Goal: Information Seeking & Learning: Learn about a topic

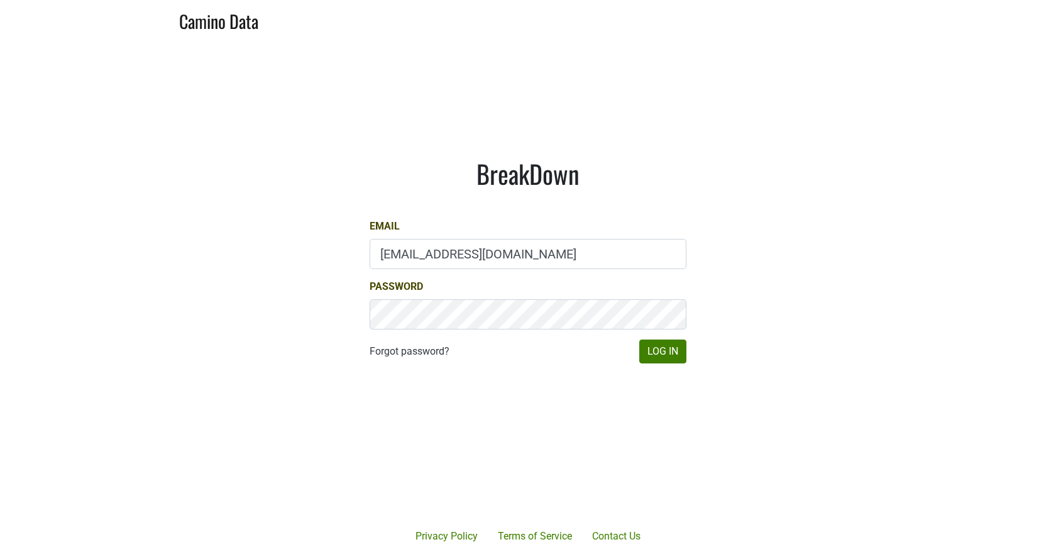
click at [672, 368] on div "BreakDown Email [EMAIL_ADDRESS][DOMAIN_NAME] Password Forgot password? Log In" at bounding box center [527, 260] width 377 height 265
click at [668, 363] on button "Log In" at bounding box center [662, 351] width 47 height 24
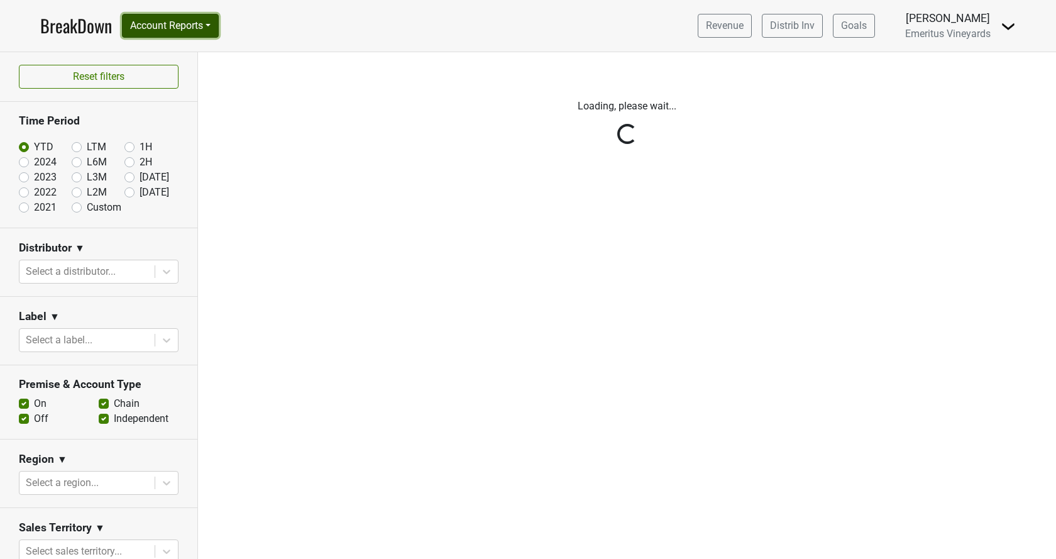
click at [212, 19] on button "Account Reports" at bounding box center [170, 26] width 97 height 24
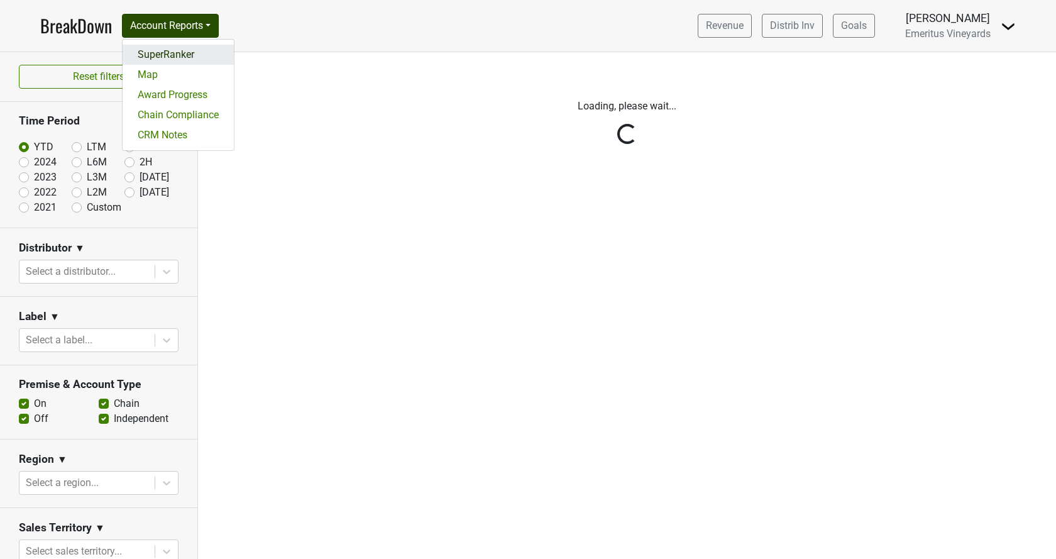
click at [175, 61] on link "SuperRanker" at bounding box center [178, 55] width 111 height 20
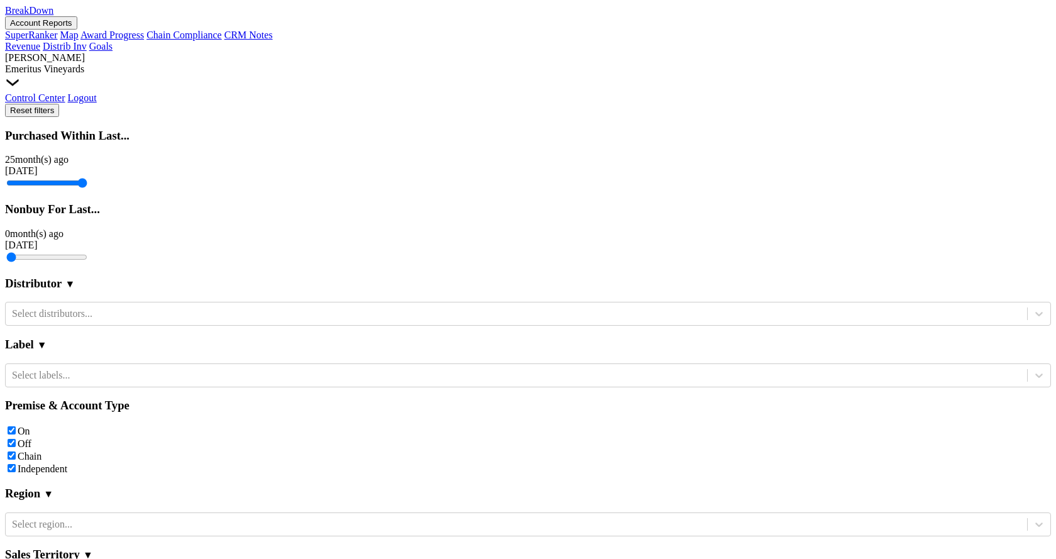
click at [107, 315] on div "Reset filters Purchased Within Last... 25 month(s) ago Aug '25 Nonbuy For Last.…" at bounding box center [528, 480] width 1046 height 752
click at [107, 315] on div at bounding box center [516, 314] width 1009 height 14
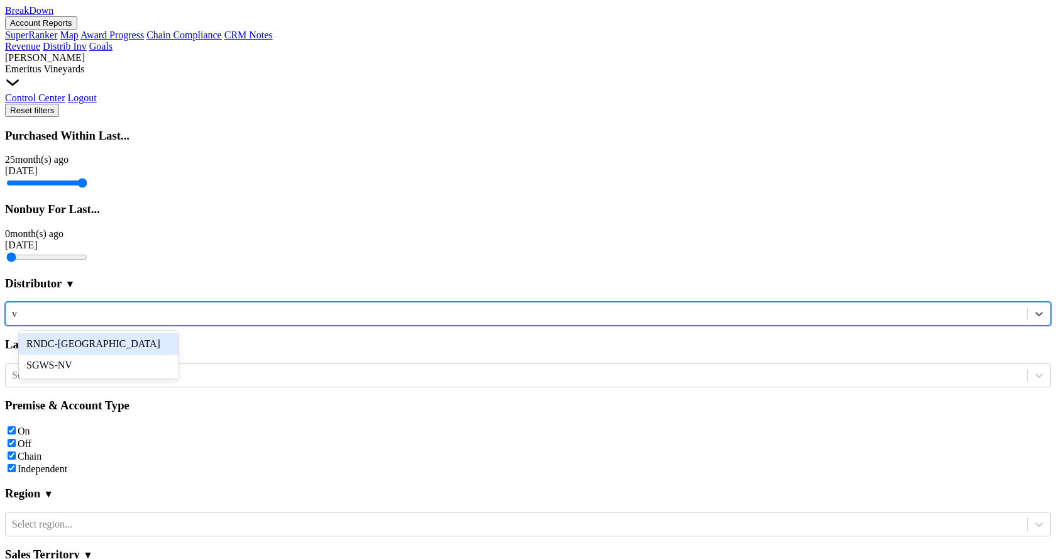
type input "va"
click at [104, 341] on div "RNDC-VA" at bounding box center [99, 343] width 160 height 21
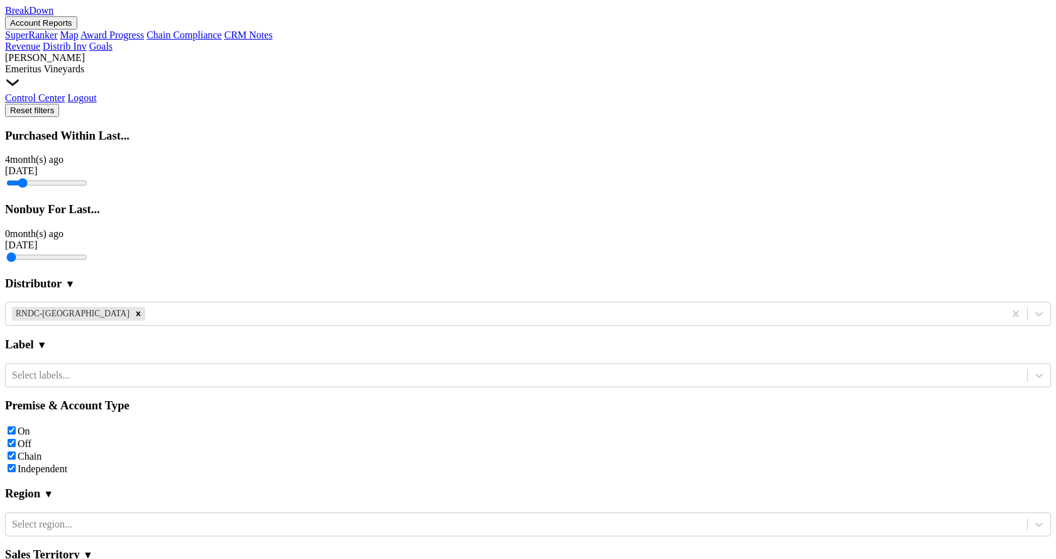
drag, startPoint x: 23, startPoint y: 159, endPoint x: 148, endPoint y: 167, distance: 124.7
click at [87, 178] on input "range" at bounding box center [46, 183] width 81 height 10
drag, startPoint x: 146, startPoint y: 160, endPoint x: 101, endPoint y: 153, distance: 46.3
click at [87, 178] on input "range" at bounding box center [46, 183] width 81 height 10
drag, startPoint x: 101, startPoint y: 156, endPoint x: -13, endPoint y: 150, distance: 114.0
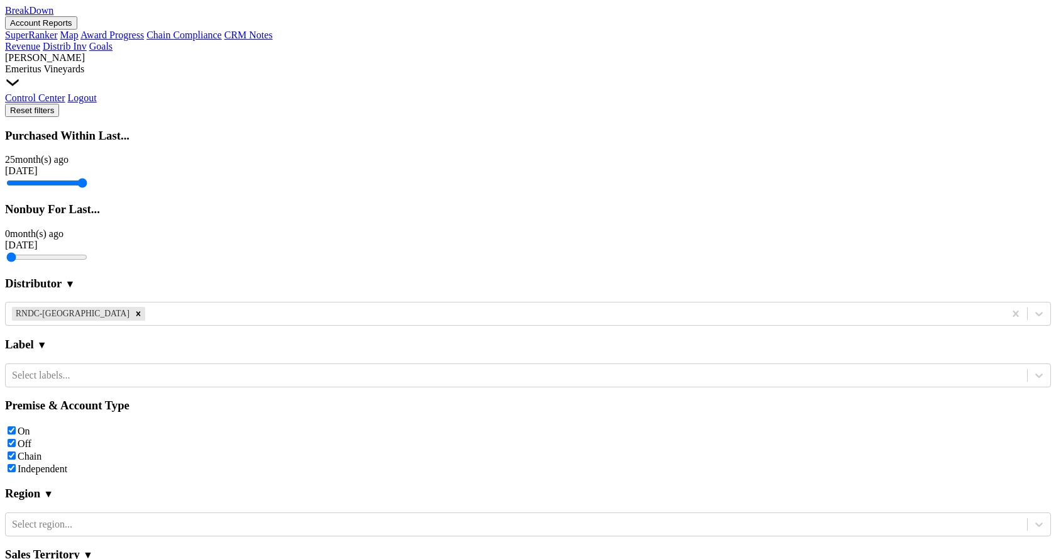
click at [6, 178] on input "range" at bounding box center [46, 183] width 81 height 10
drag, startPoint x: 25, startPoint y: 154, endPoint x: 123, endPoint y: 163, distance: 98.5
type input "8"
click at [87, 178] on input "range" at bounding box center [46, 183] width 81 height 10
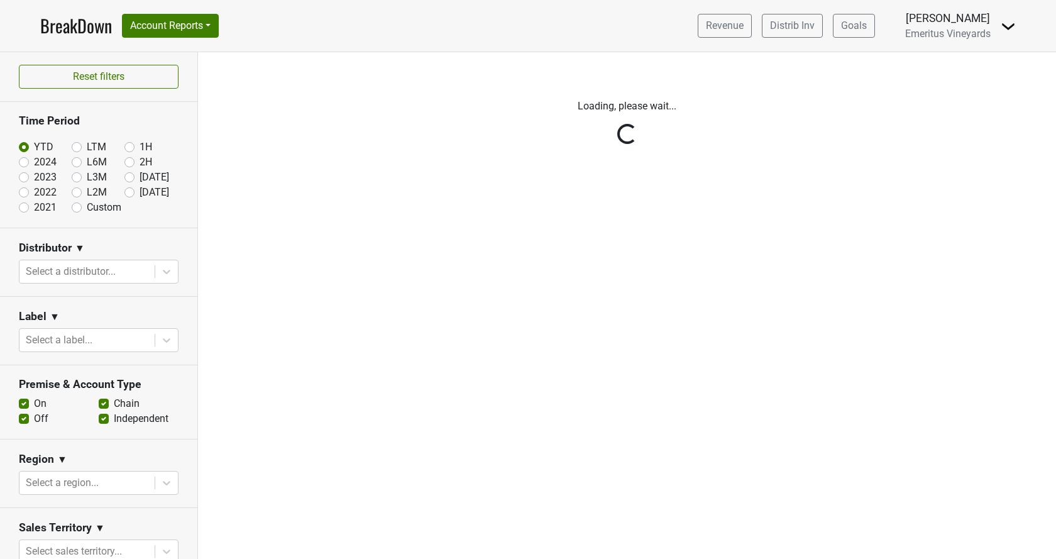
click at [135, 274] on div "Reset filters Time Period YTD LTM 1H 2024 L6M 2H 2023 L3M Jul '25 2022 L2M Aug …" at bounding box center [99, 305] width 198 height 507
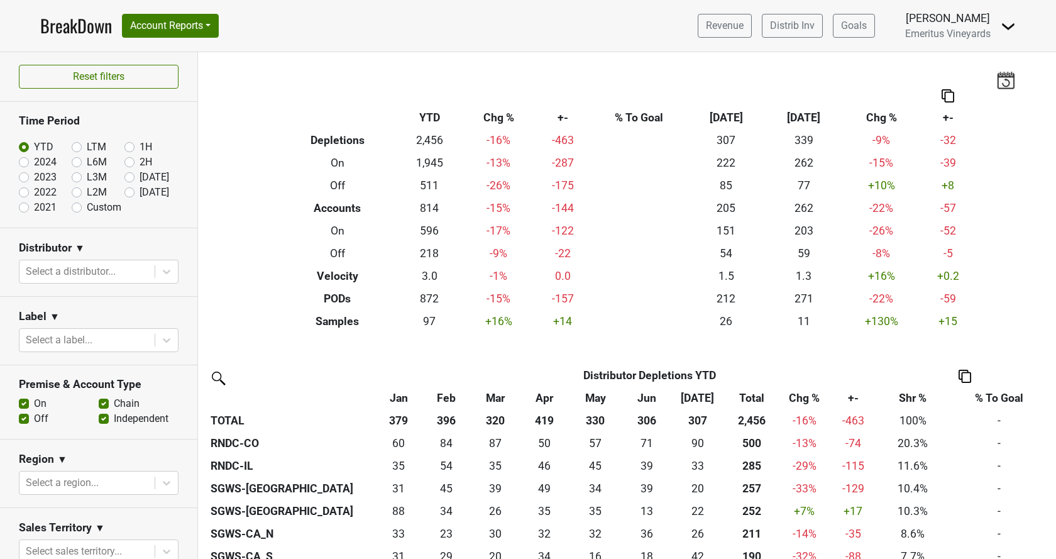
click at [135, 274] on div at bounding box center [87, 272] width 123 height 18
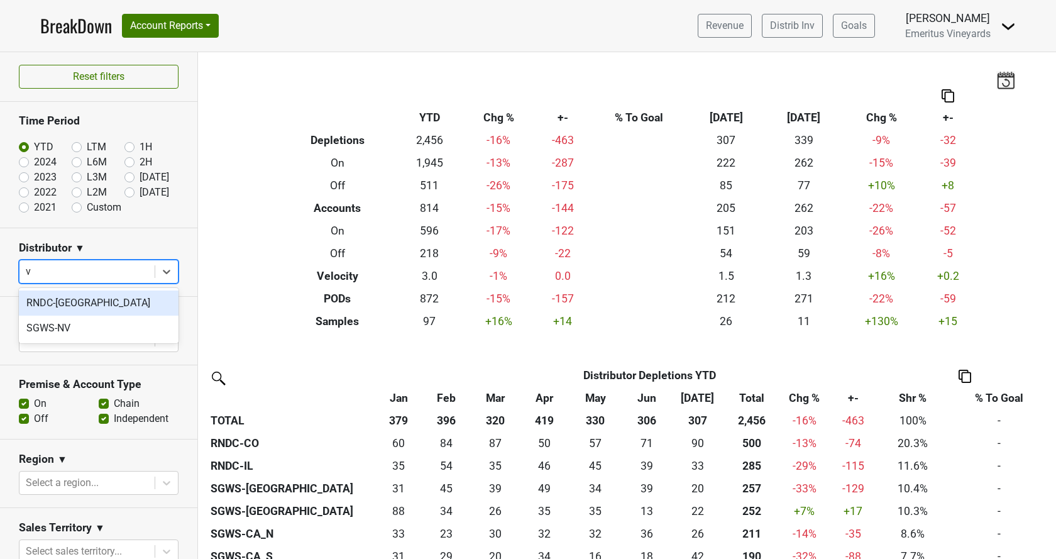
type input "va"
click at [113, 303] on div "RNDC-[GEOGRAPHIC_DATA]" at bounding box center [99, 302] width 160 height 25
click at [113, 303] on div "Reset filters Time Period YTD LTM 1H 2024 L6M 2H 2023 L3M Jul '25 2022 L2M Aug …" at bounding box center [99, 305] width 198 height 507
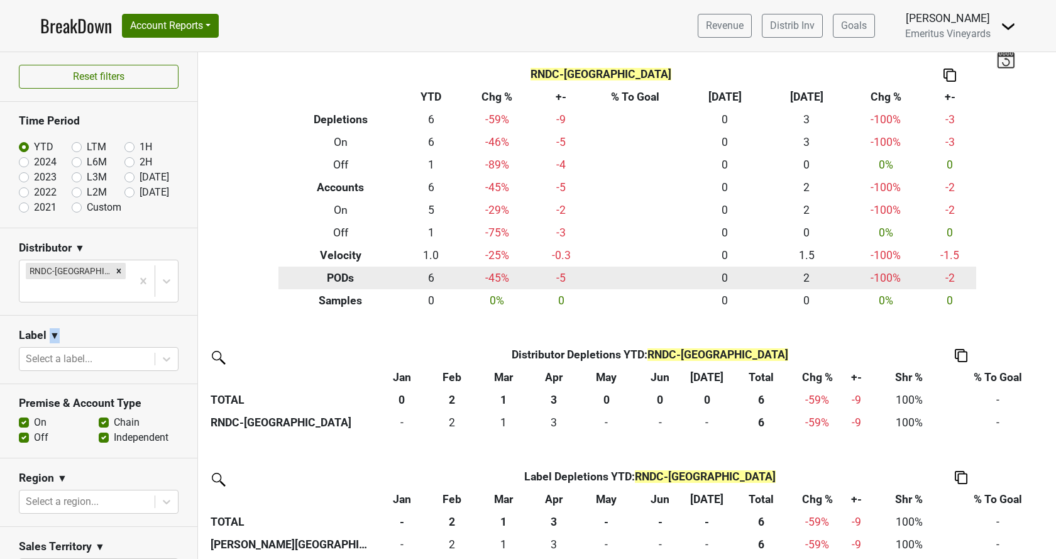
scroll to position [28, 0]
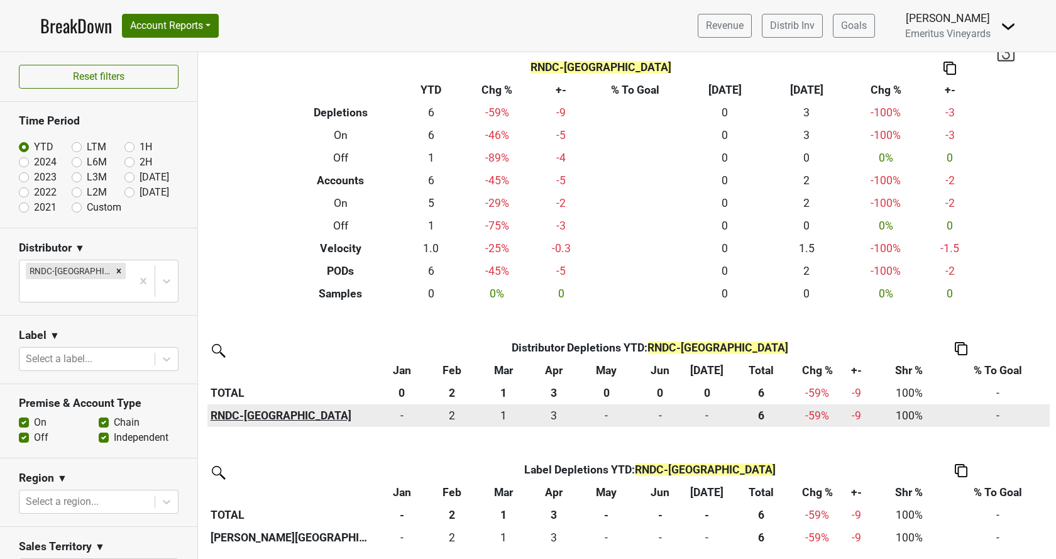
click at [250, 411] on th "RNDC-[GEOGRAPHIC_DATA]" at bounding box center [291, 415] width 169 height 23
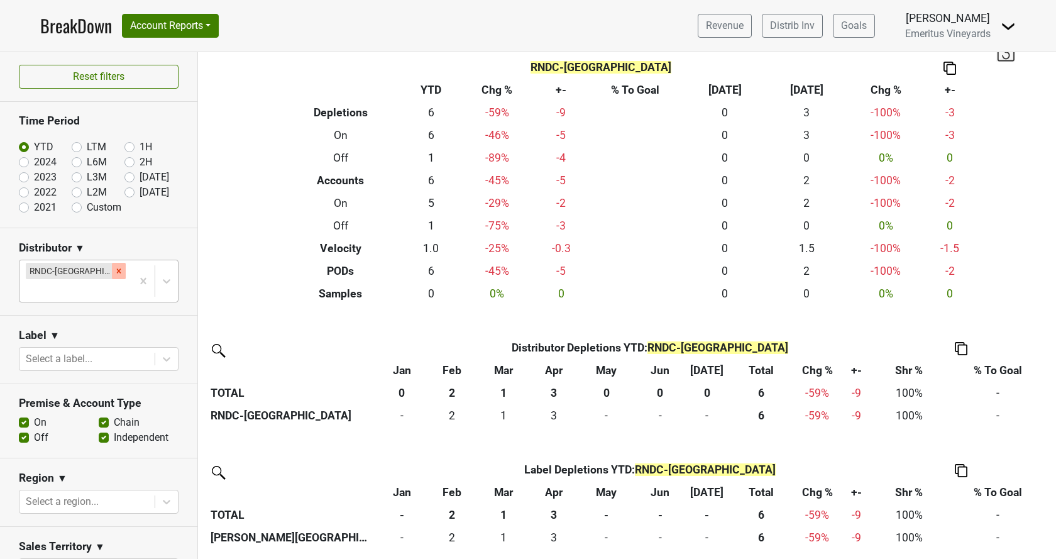
click at [112, 274] on div "Remove RNDC-VA" at bounding box center [119, 271] width 14 height 16
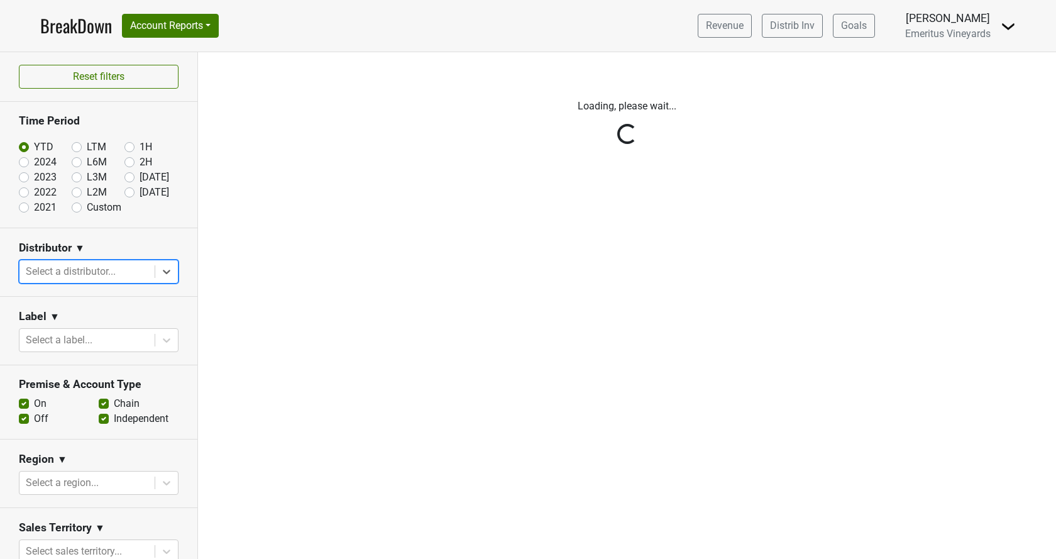
click at [119, 267] on div "Reset filters Time Period YTD LTM 1H 2024 L6M 2H 2023 L3M Jul '25 2022 L2M Aug …" at bounding box center [99, 305] width 198 height 507
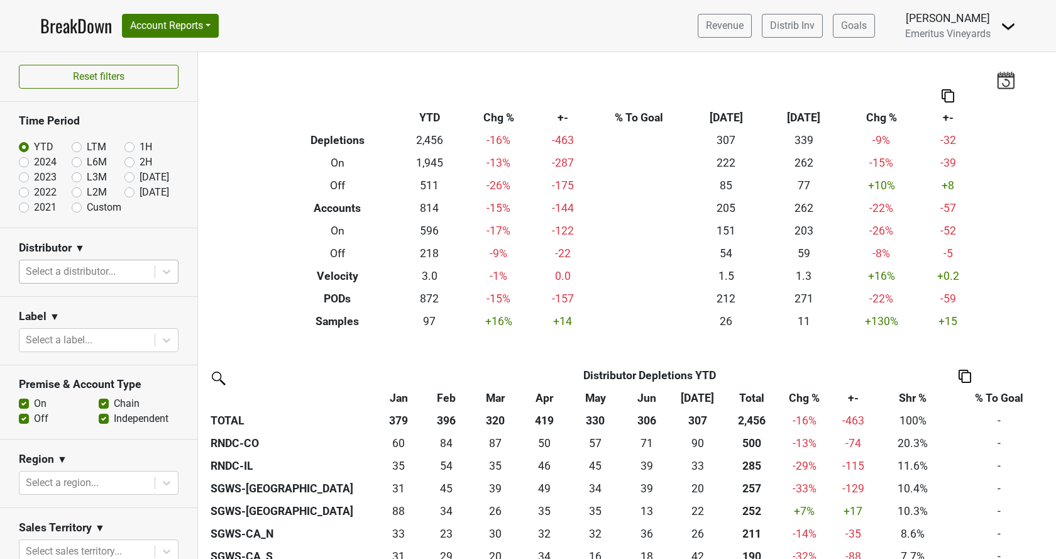
click at [107, 273] on div at bounding box center [87, 272] width 123 height 18
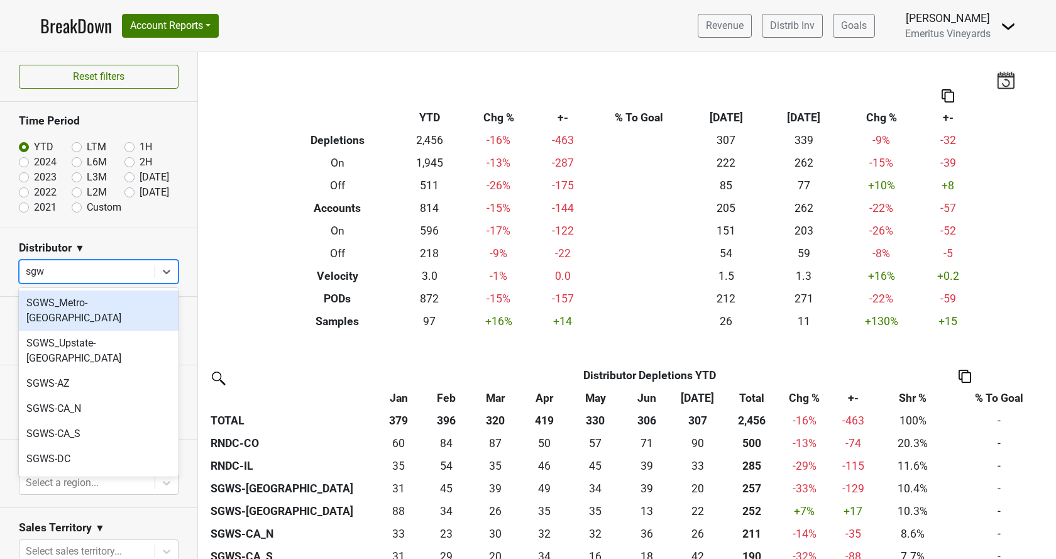
type input "sgws"
click at [103, 273] on div at bounding box center [87, 272] width 123 height 18
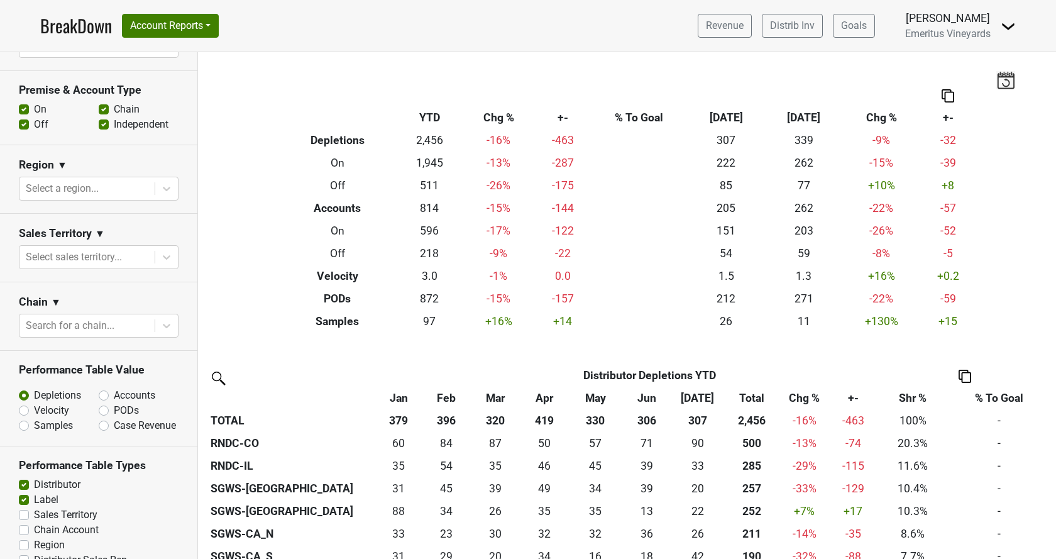
scroll to position [273, 0]
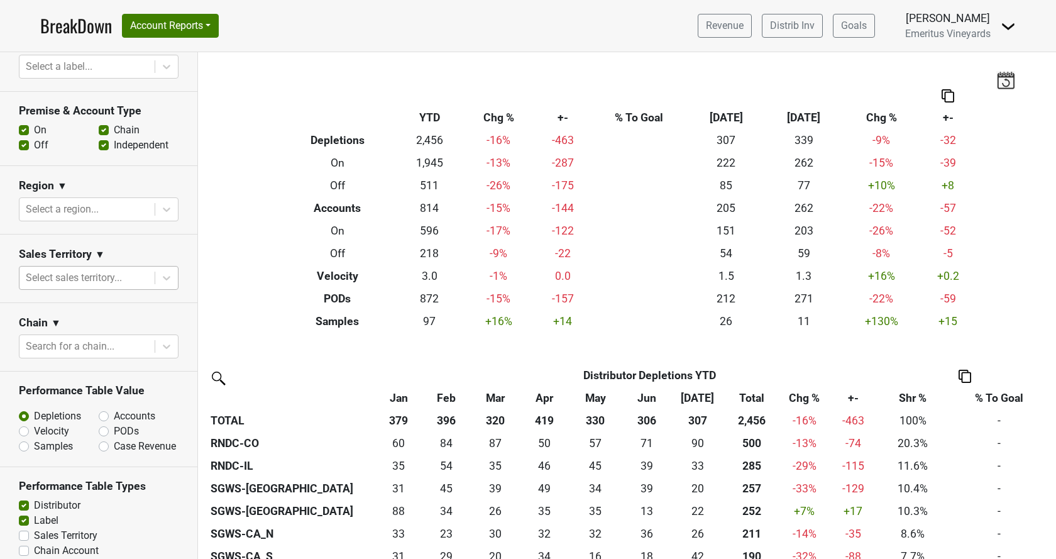
click at [94, 278] on div at bounding box center [87, 278] width 123 height 18
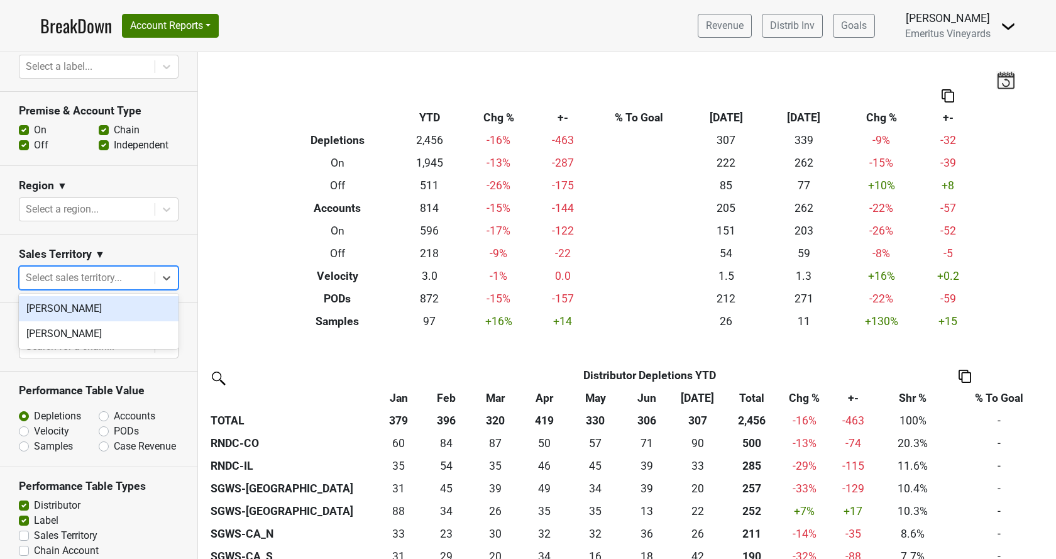
click at [94, 278] on div at bounding box center [87, 278] width 123 height 18
click at [84, 216] on div at bounding box center [87, 209] width 123 height 18
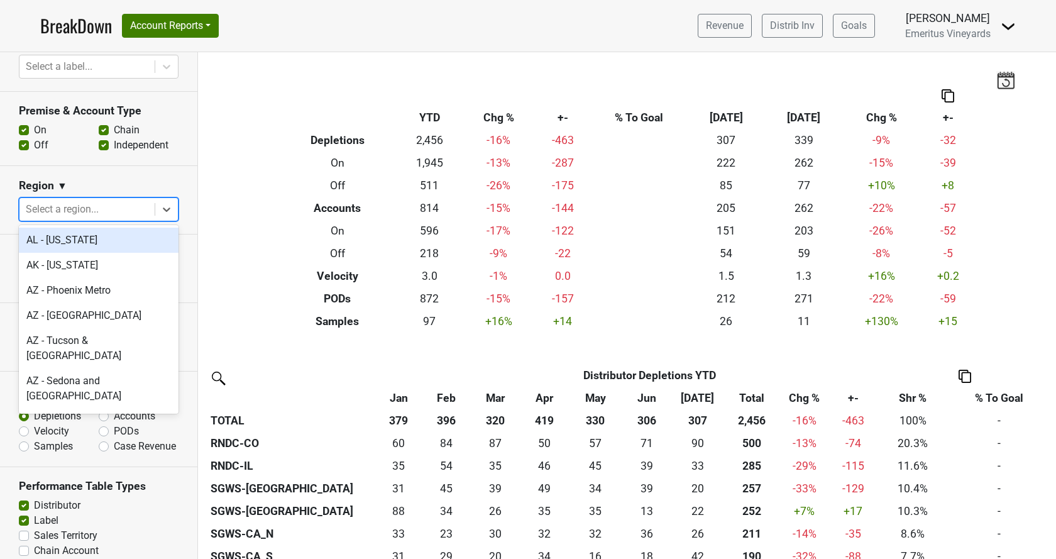
click at [80, 212] on div at bounding box center [87, 209] width 123 height 18
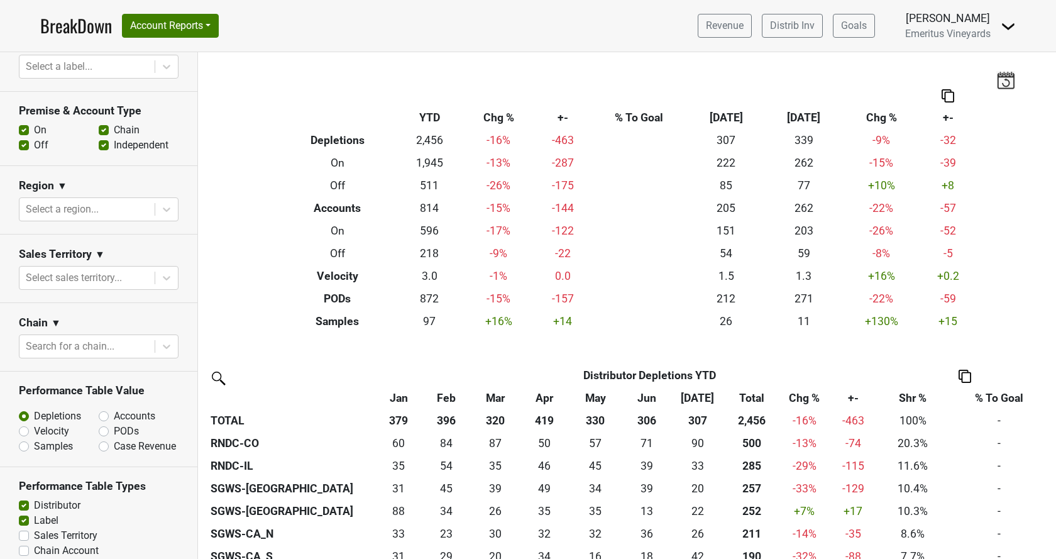
click at [87, 327] on div "Chain ▼" at bounding box center [99, 324] width 160 height 19
click at [85, 344] on div at bounding box center [87, 346] width 123 height 18
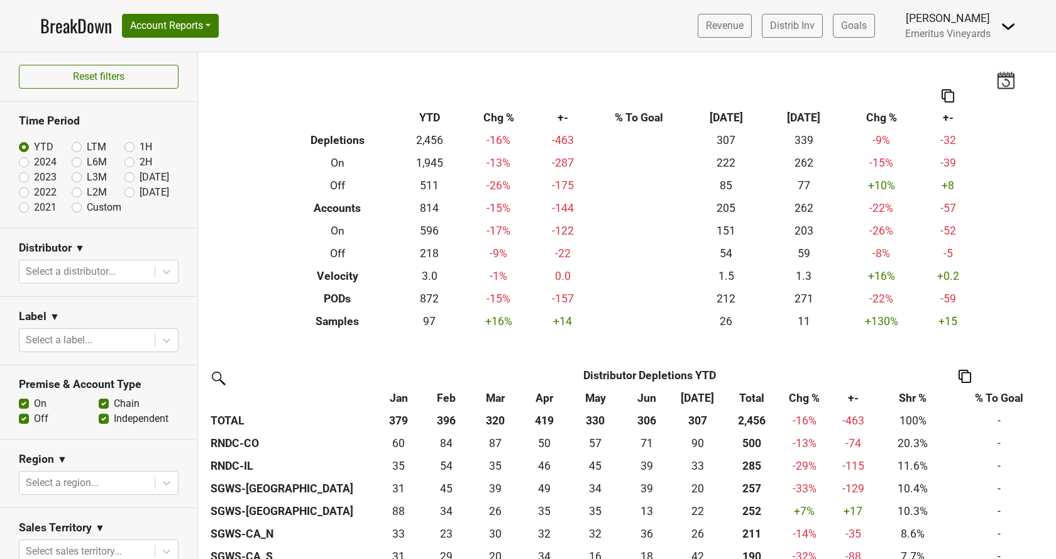
click at [851, 398] on th "+-" at bounding box center [853, 397] width 51 height 23
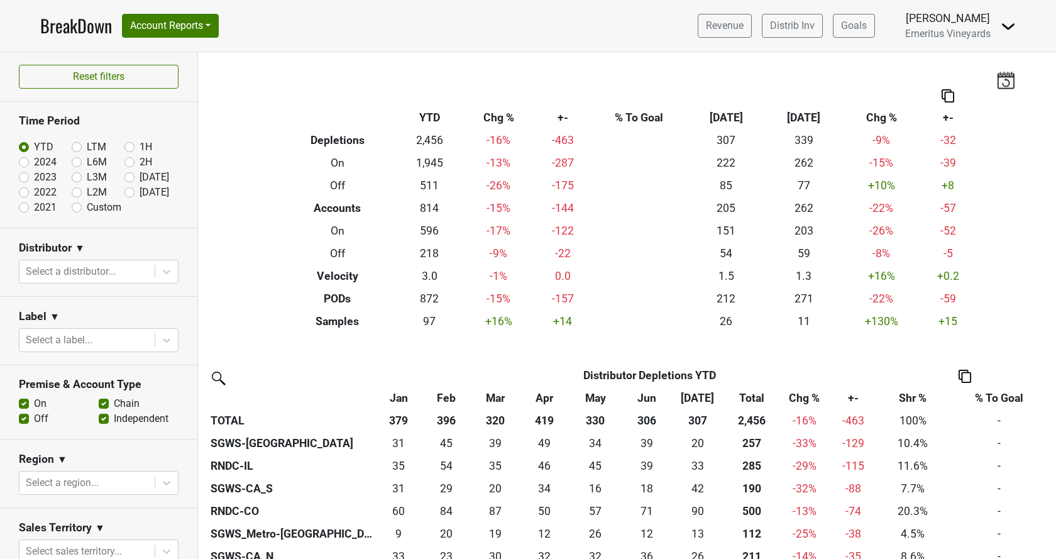
drag, startPoint x: 863, startPoint y: 420, endPoint x: 736, endPoint y: 417, distance: 127.6
click at [736, 417] on tr "TOTAL 379 396 320 419 330 306 307 2,456 -16% -463 100% -" at bounding box center [628, 420] width 843 height 23
click at [82, 277] on div at bounding box center [87, 272] width 123 height 18
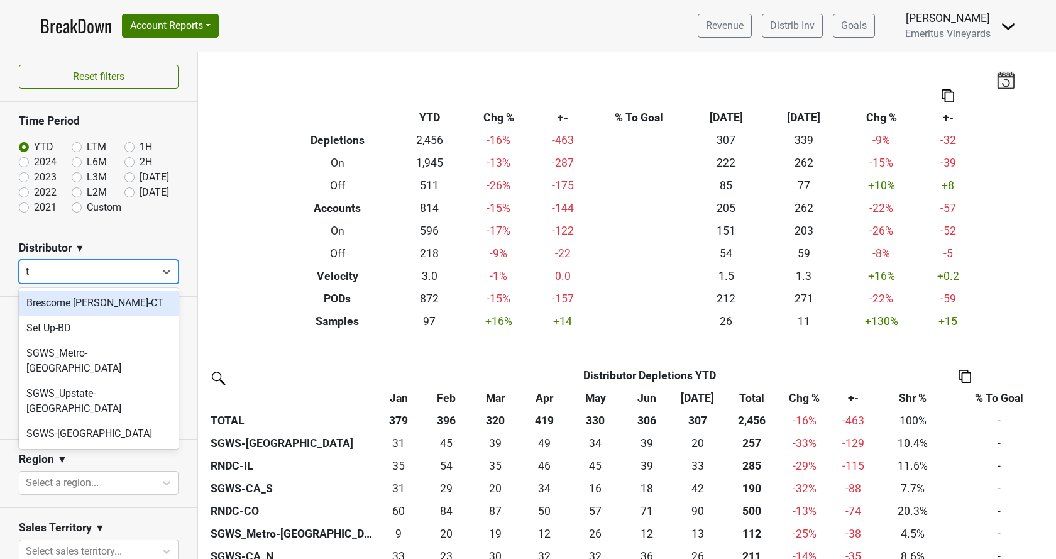
type input "tx"
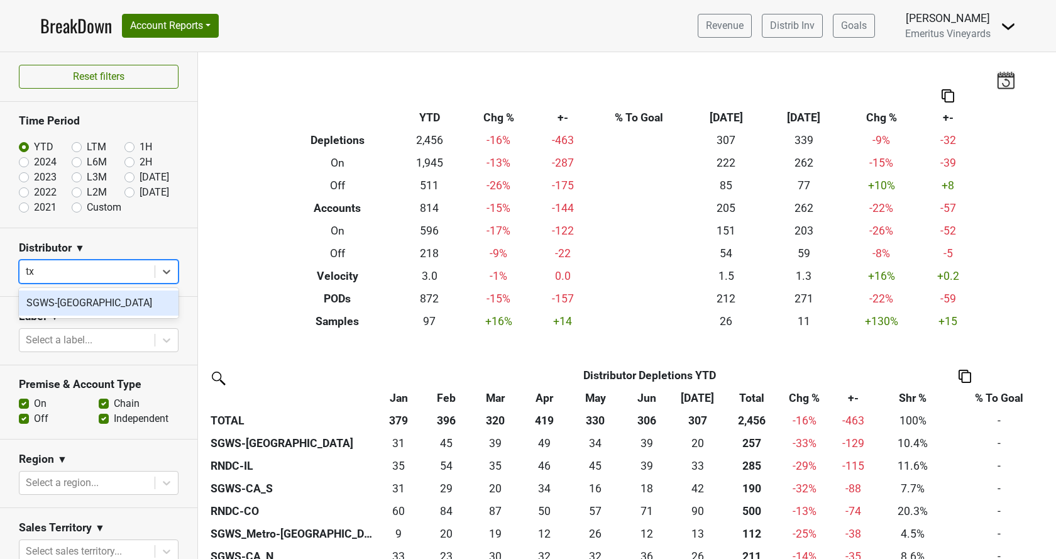
click at [83, 299] on div "SGWS-[GEOGRAPHIC_DATA]" at bounding box center [99, 302] width 160 height 25
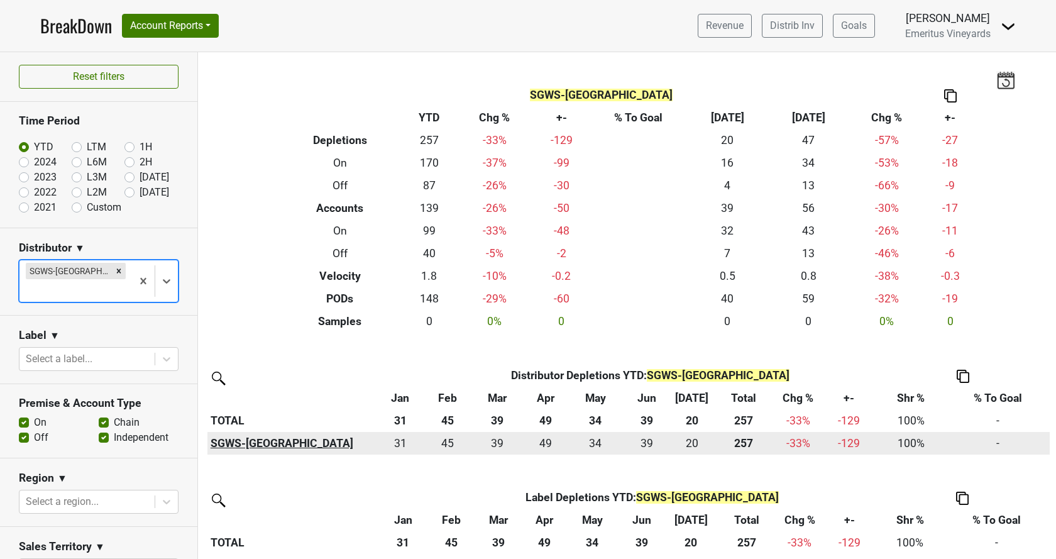
click at [223, 444] on th "SGWS-[GEOGRAPHIC_DATA]" at bounding box center [291, 443] width 169 height 23
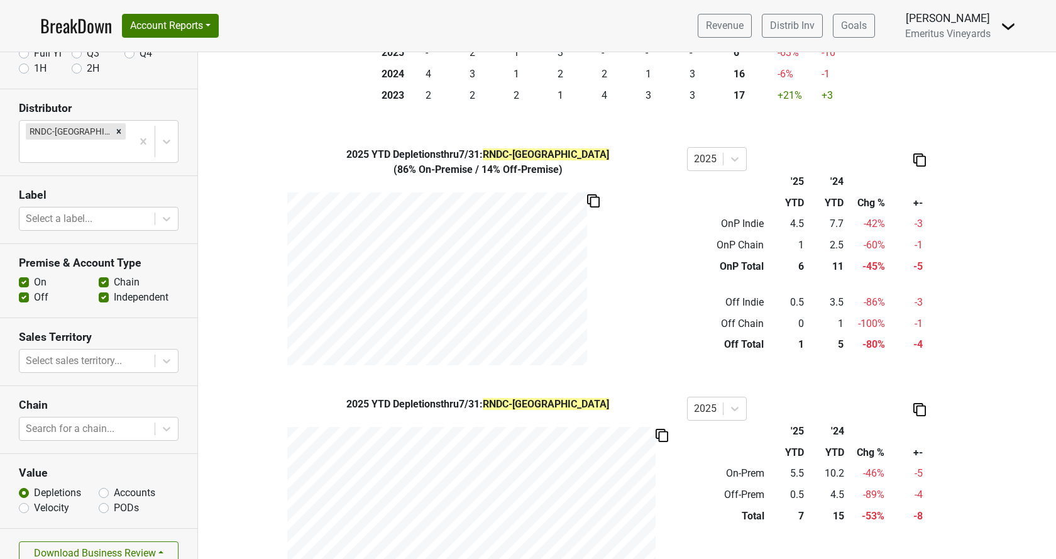
scroll to position [404, 0]
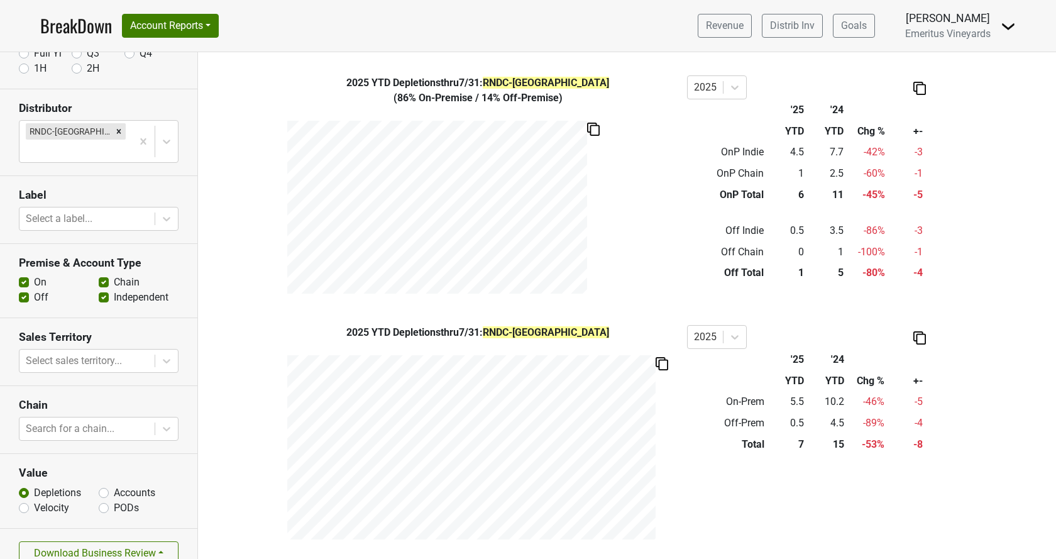
click at [109, 485] on div "Accounts" at bounding box center [139, 492] width 80 height 15
click at [114, 485] on label "Accounts" at bounding box center [134, 492] width 41 height 15
click at [107, 485] on input "Accounts" at bounding box center [104, 491] width 10 height 13
radio input "true"
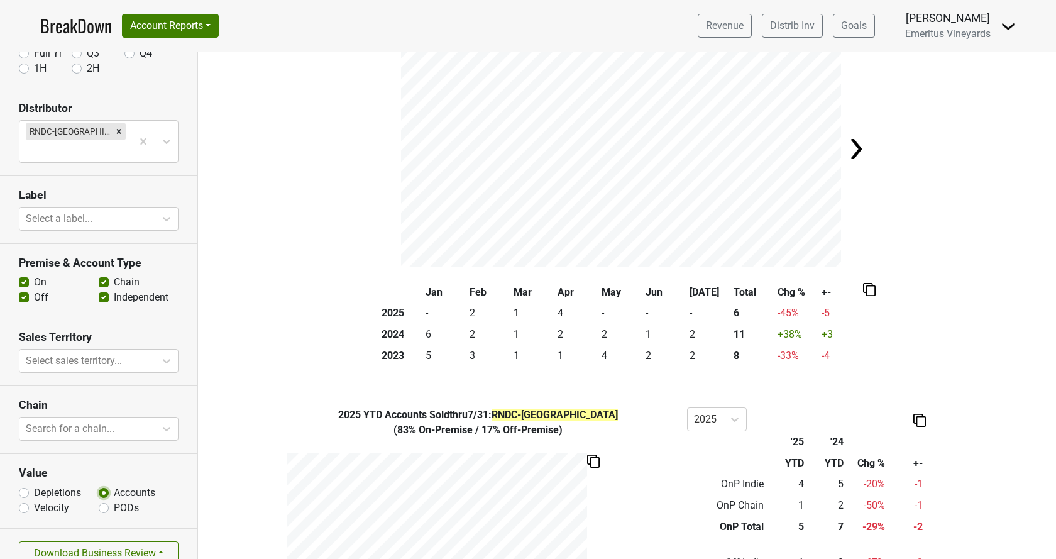
scroll to position [72, 0]
